Goal: Find specific page/section: Locate a particular part of the current website

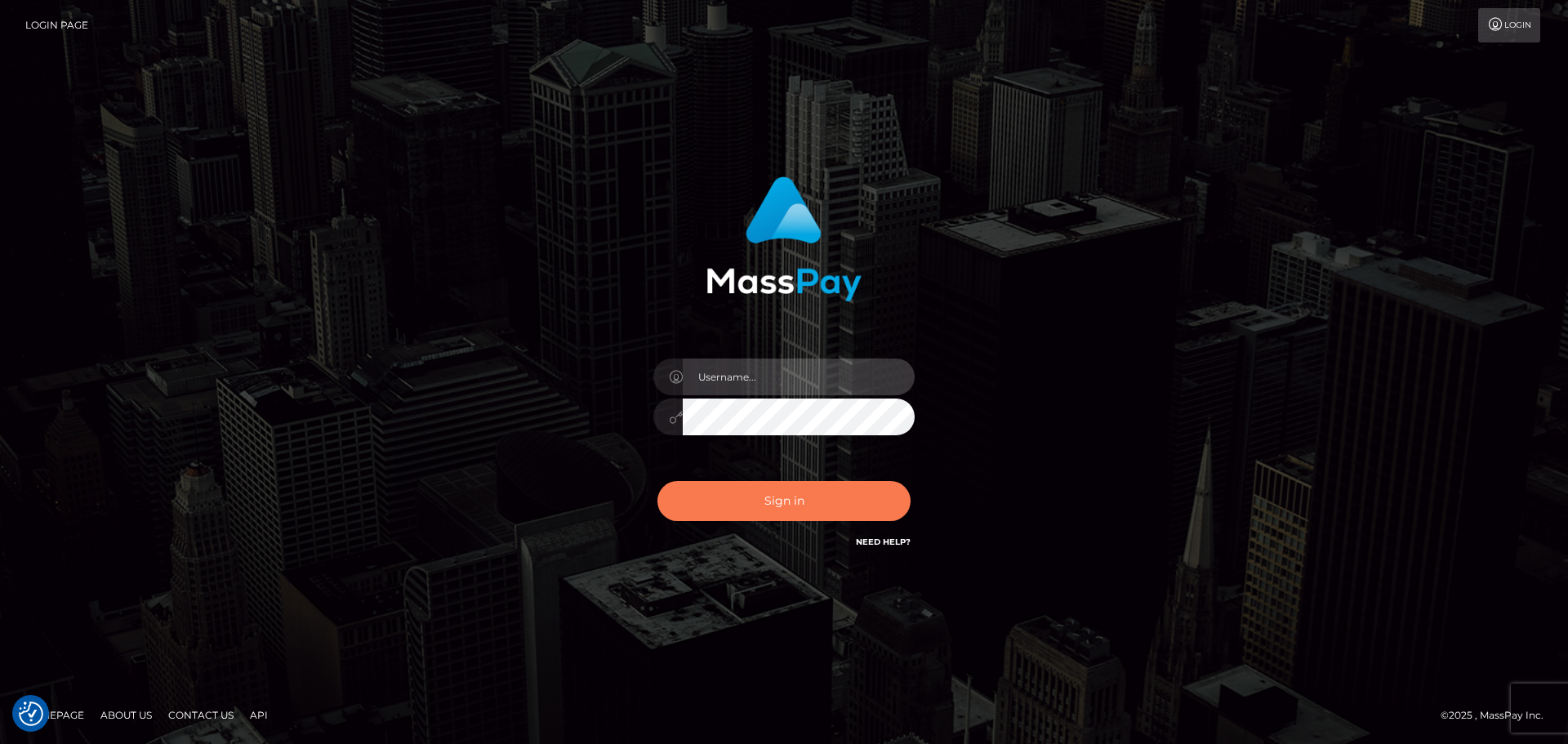
type input "Yassine Slimene"
click at [720, 503] on button "Sign in" at bounding box center [784, 500] width 253 height 40
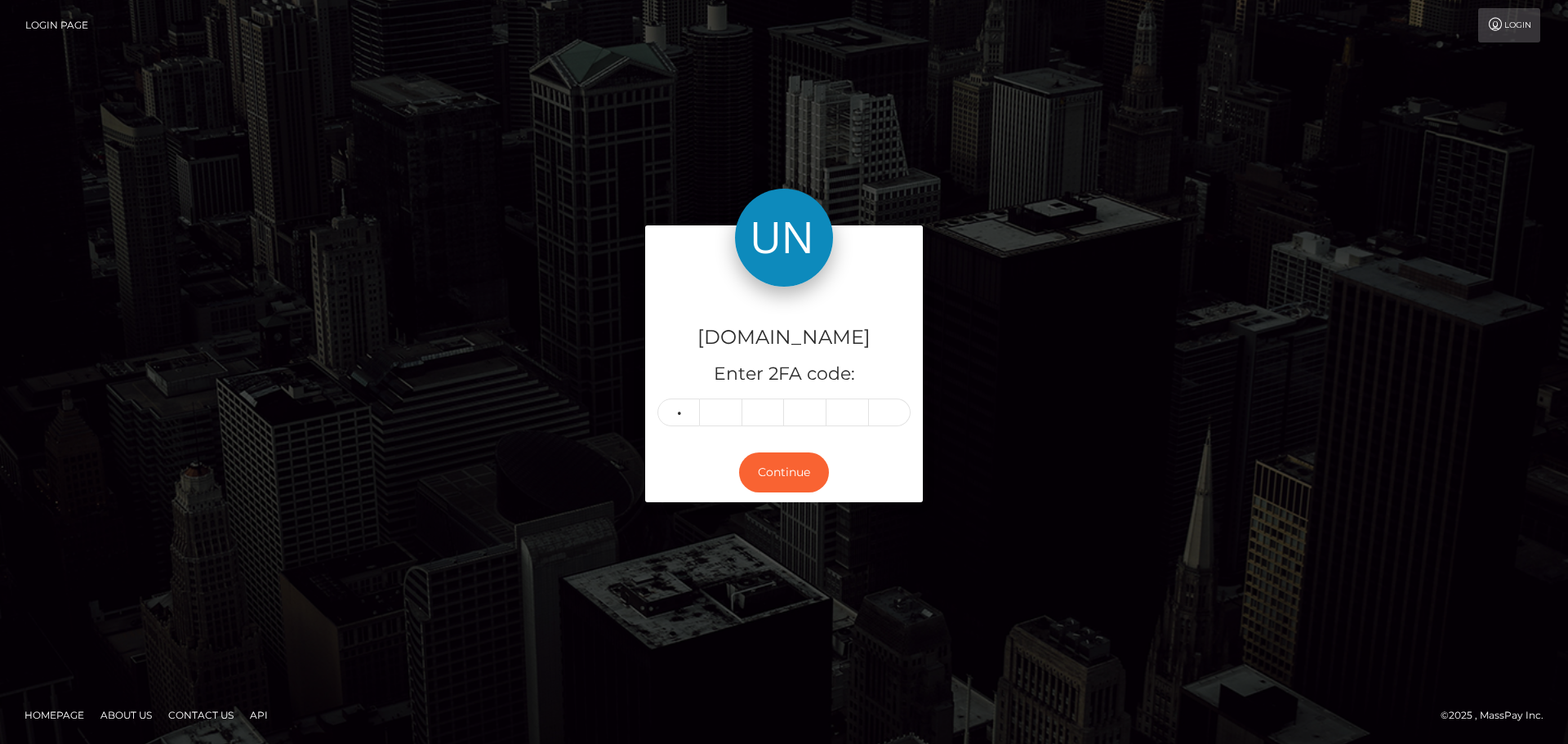
type input "6"
type input "4"
type input "8"
type input "4"
type input "8"
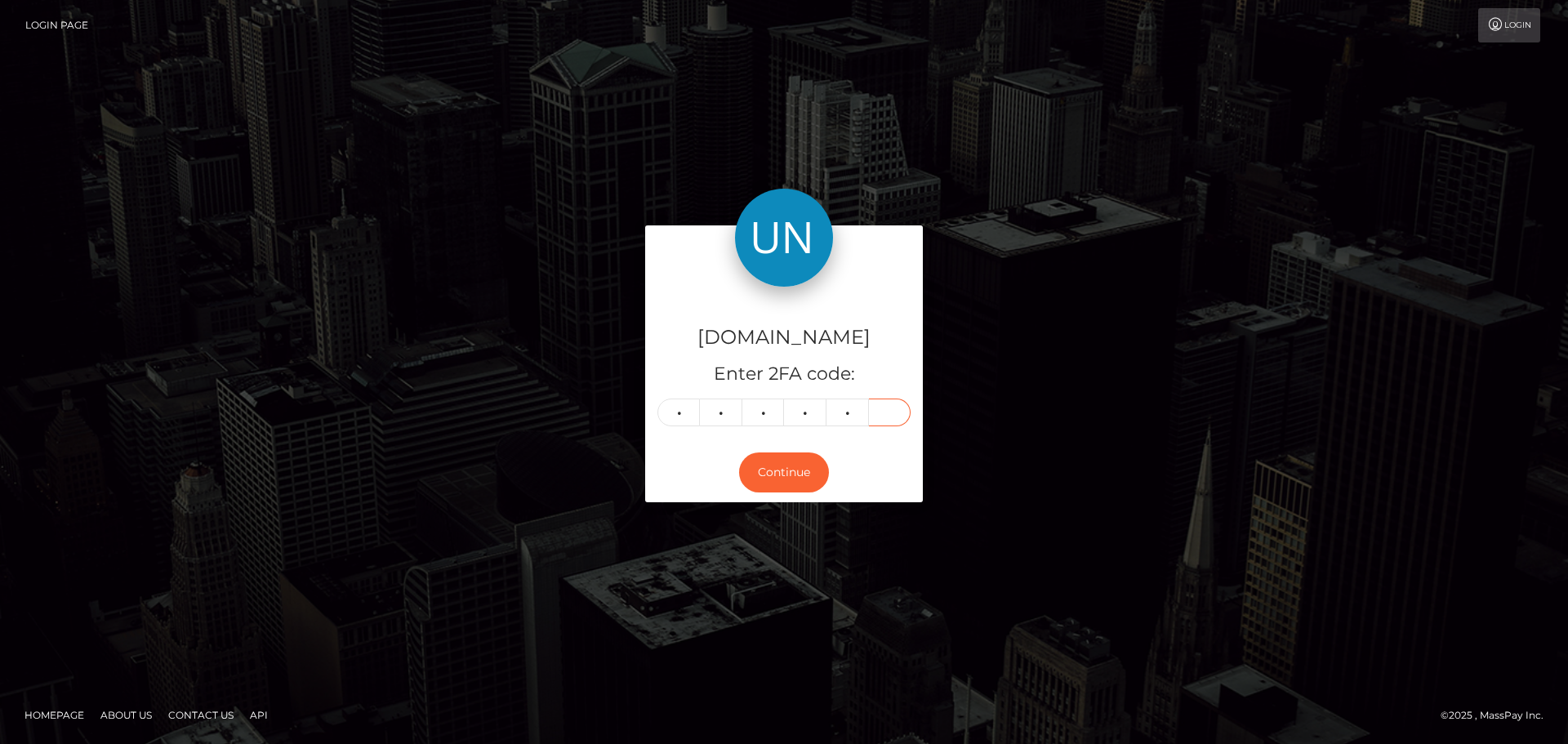
type input "3"
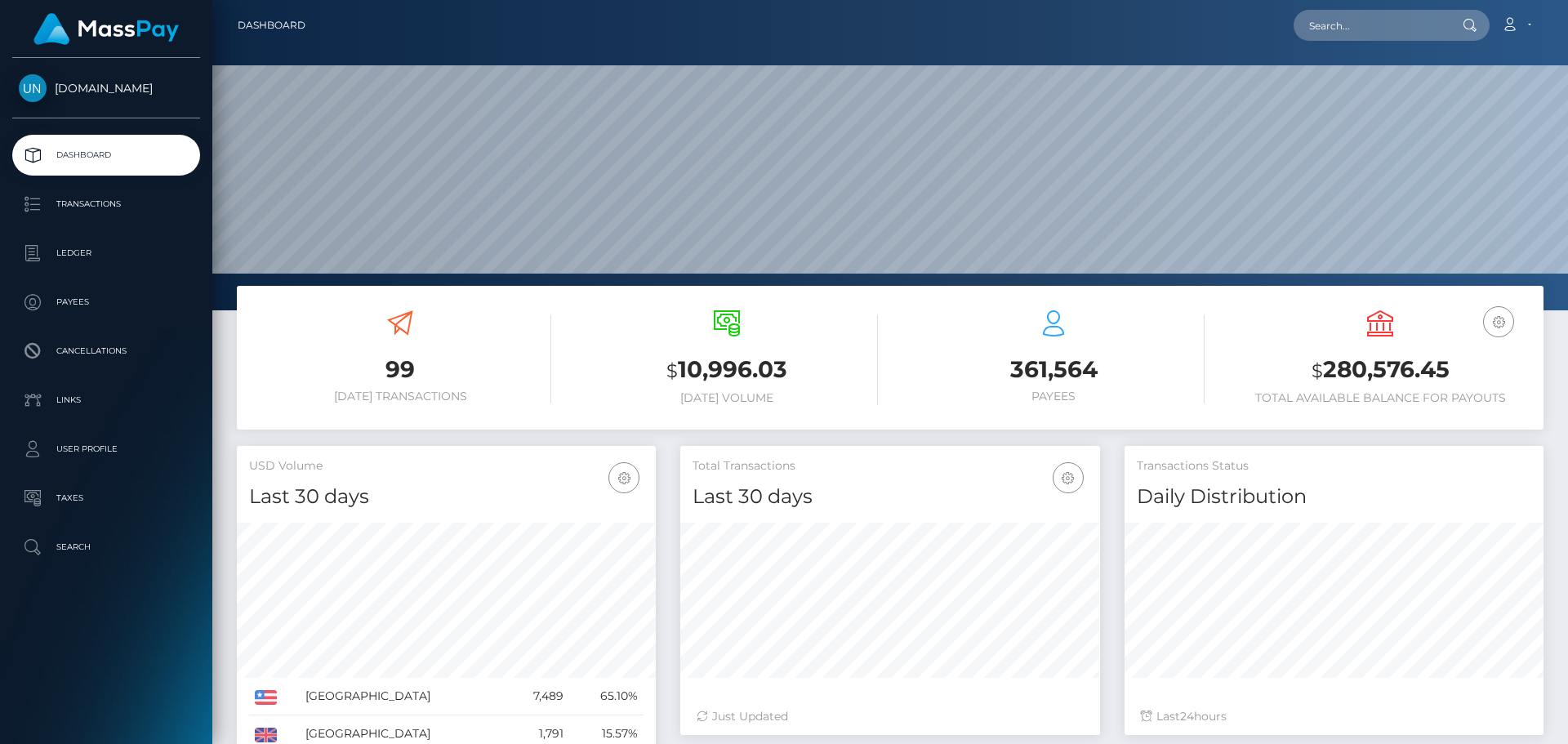
scroll to position [290, 420]
drag, startPoint x: 1356, startPoint y: 39, endPoint x: 1350, endPoint y: 27, distance: 13.4
click at [1356, 39] on input "text" at bounding box center [1369, 25] width 153 height 31
paste input "saintweb174@gmail.com"
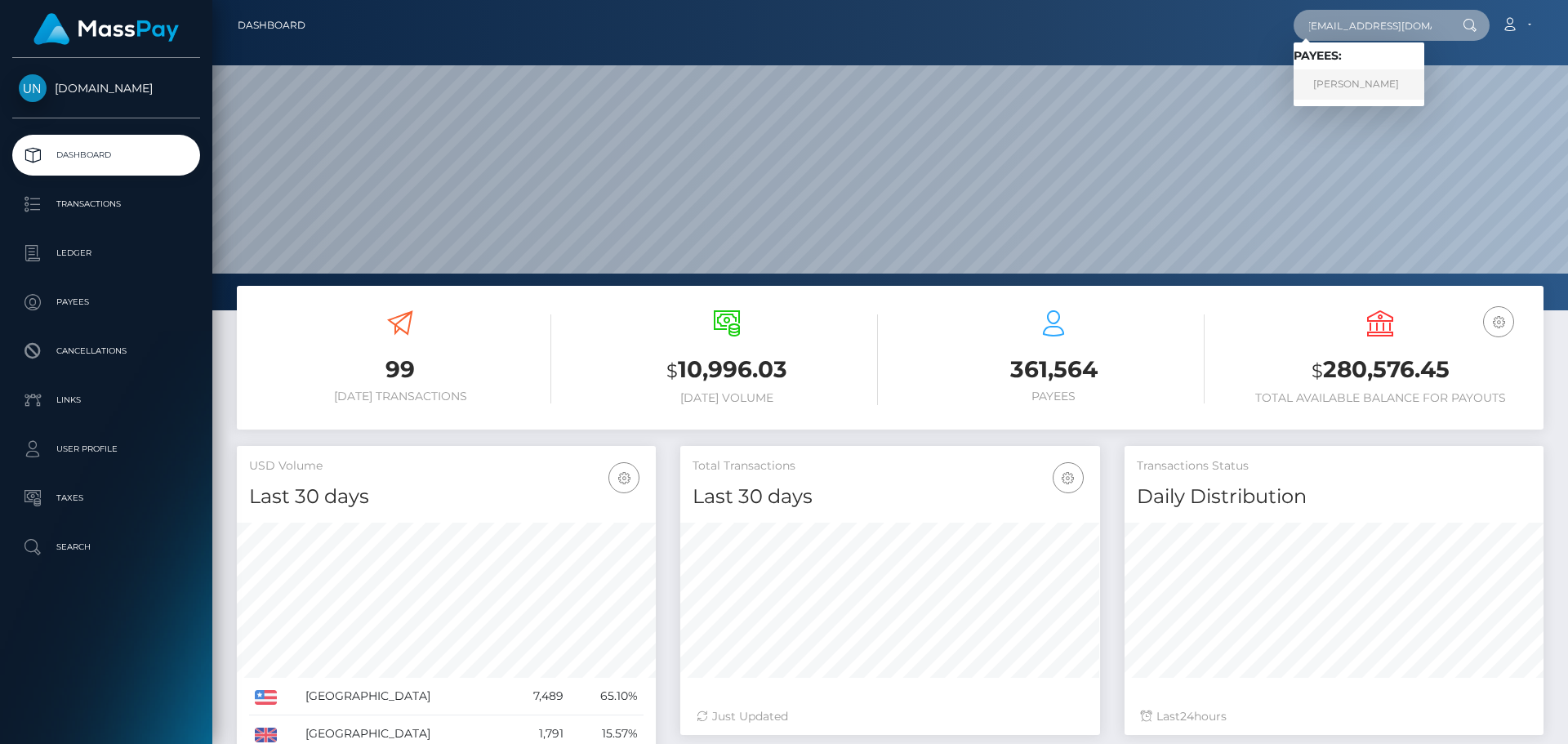
type input "saintweb174@gmail.com"
click at [1351, 83] on link "CHRISTELLE STEPHANIE SUREAU" at bounding box center [1358, 85] width 131 height 30
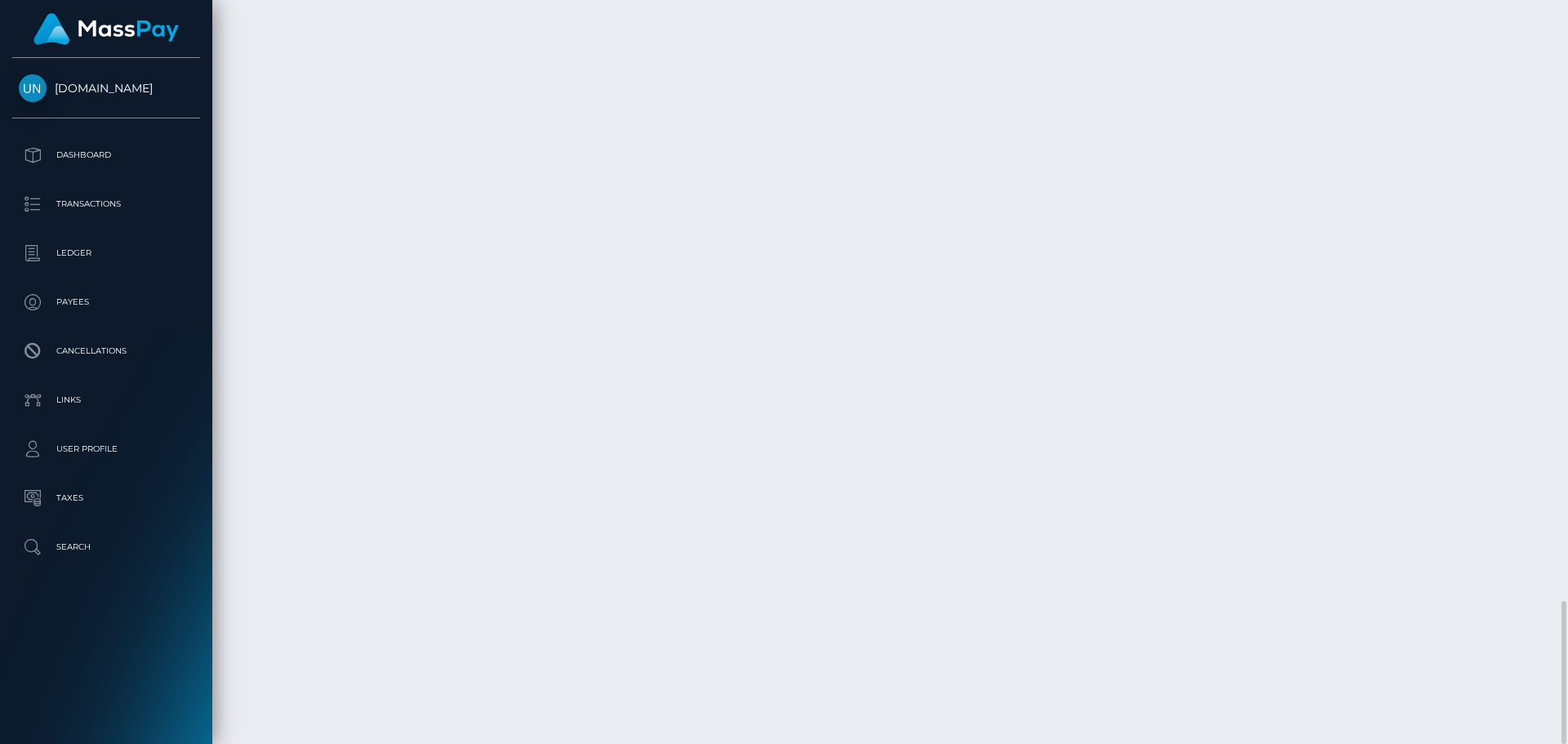
scroll to position [196, 420]
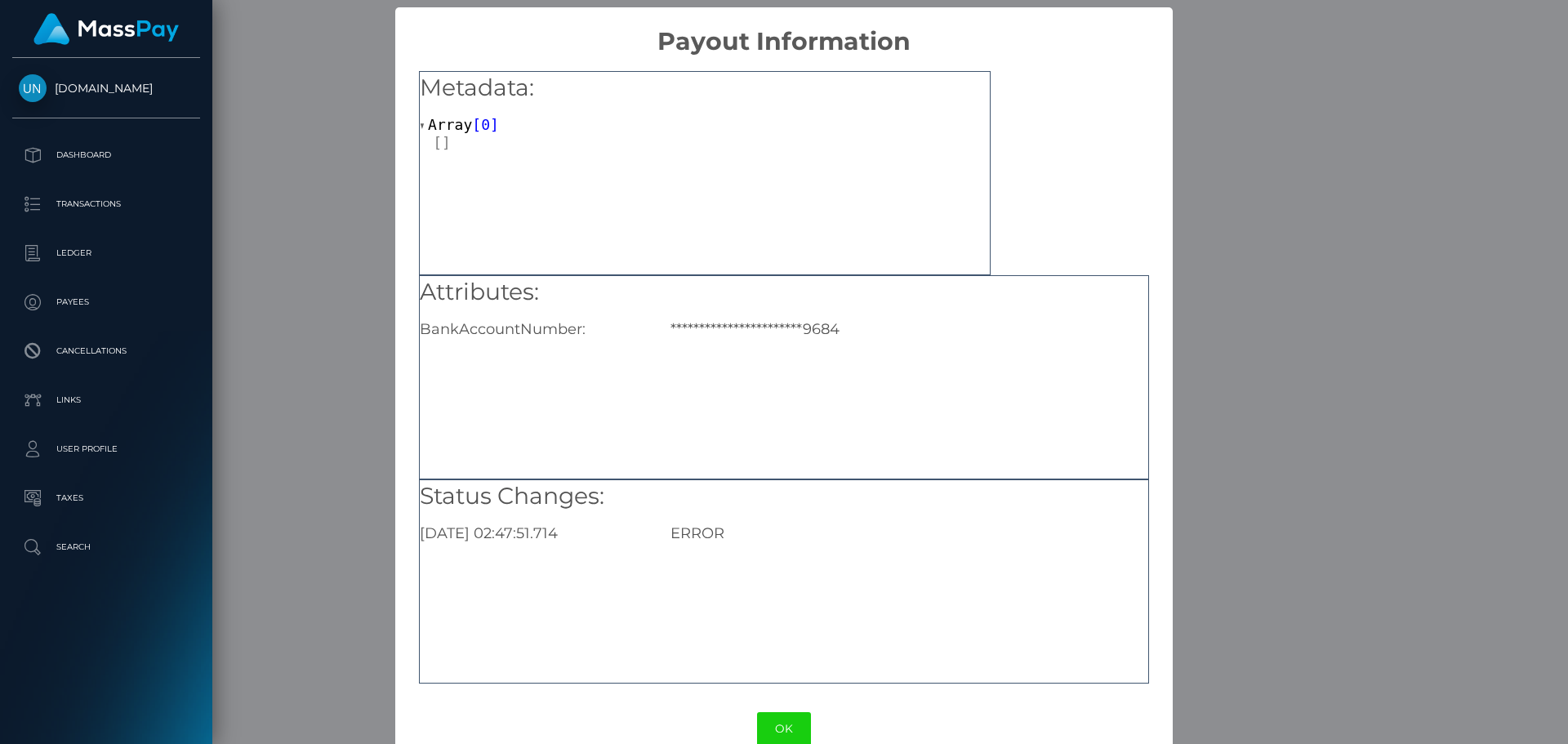
click at [1381, 247] on div "**********" at bounding box center [784, 372] width 1568 height 744
